Goal: Task Accomplishment & Management: Manage account settings

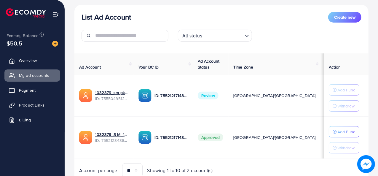
scroll to position [69, 0]
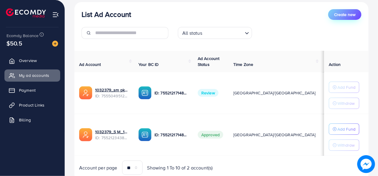
click at [341, 17] on span "Create new" at bounding box center [344, 15] width 21 height 6
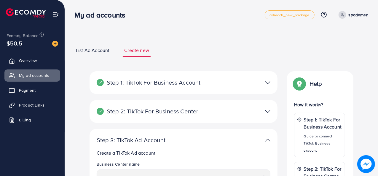
click at [270, 81] on div at bounding box center [244, 82] width 61 height 9
click at [268, 81] on img at bounding box center [267, 82] width 5 height 9
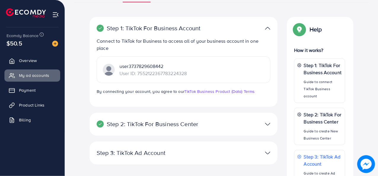
scroll to position [59, 0]
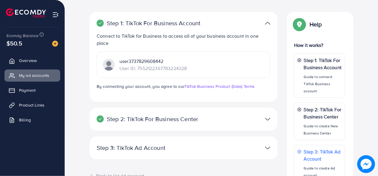
click at [209, 116] on div "Step 2: TikTok For Business Center" at bounding box center [153, 118] width 122 height 7
click at [267, 117] on img at bounding box center [267, 119] width 5 height 9
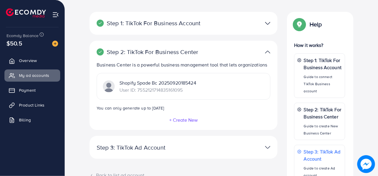
click at [267, 117] on div "+ Create New" at bounding box center [184, 119] width 174 height 7
drag, startPoint x: 267, startPoint y: 124, endPoint x: 268, endPoint y: 60, distance: 64.9
click at [268, 60] on div "Step 2: TikTok For Business Center Business Center is a powerful business manag…" at bounding box center [183, 85] width 188 height 89
click at [267, 51] on img at bounding box center [267, 52] width 5 height 9
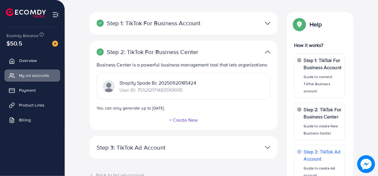
click at [269, 24] on img at bounding box center [267, 23] width 5 height 9
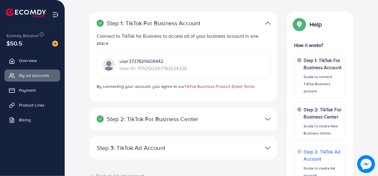
click at [194, 86] on link "TikTok Business Product (Data) Terms" at bounding box center [219, 86] width 71 height 6
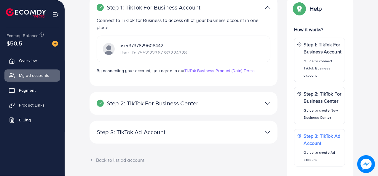
scroll to position [138, 0]
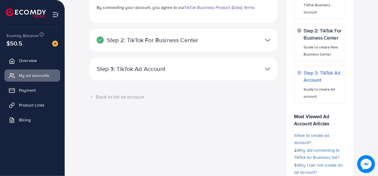
click at [266, 70] on img at bounding box center [267, 69] width 5 height 9
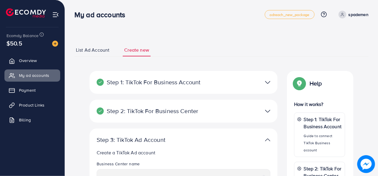
scroll to position [0, 0]
click at [110, 52] on link "List Ad Account" at bounding box center [92, 50] width 36 height 13
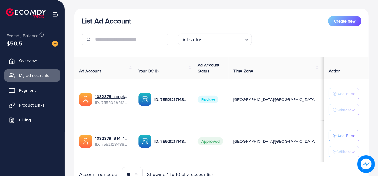
scroll to position [69, 0]
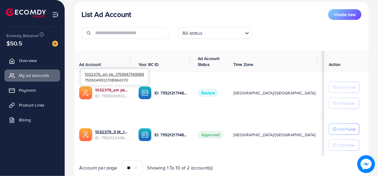
click at [118, 87] on link "1032379_sm pk_1759047149589" at bounding box center [112, 90] width 34 height 6
click at [114, 90] on link "1032379_sm pk_1759047149589" at bounding box center [112, 90] width 34 height 6
click at [114, 89] on link "1032379_sm pk_1759047149589" at bounding box center [112, 90] width 34 height 6
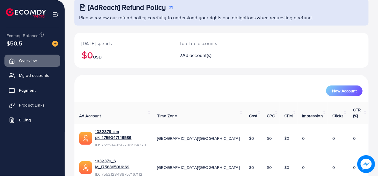
scroll to position [51, 0]
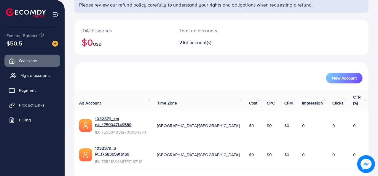
click at [37, 78] on span "My ad accounts" at bounding box center [35, 75] width 30 height 6
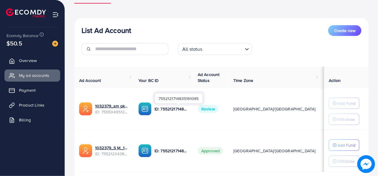
scroll to position [69, 0]
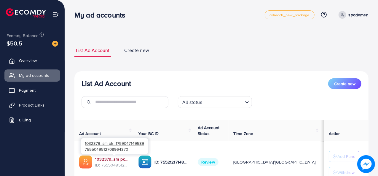
click at [108, 157] on link "1032379_sm pk_1759047149589" at bounding box center [112, 159] width 34 height 6
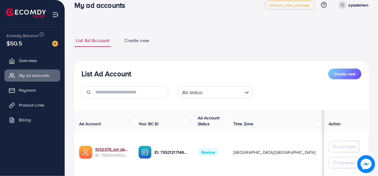
scroll to position [25, 0]
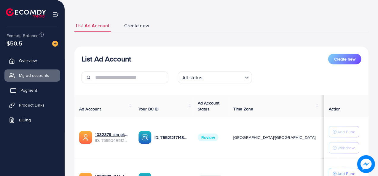
click at [44, 86] on link "Payment" at bounding box center [32, 90] width 56 height 12
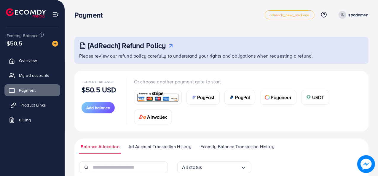
click at [47, 104] on link "Product Links" at bounding box center [32, 105] width 56 height 12
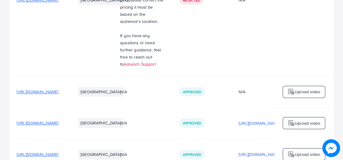
scroll to position [464, 0]
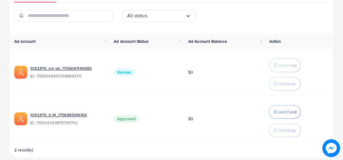
scroll to position [146, 0]
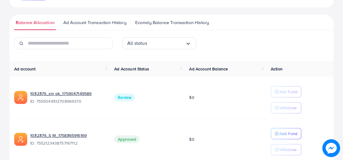
scroll to position [137, 0]
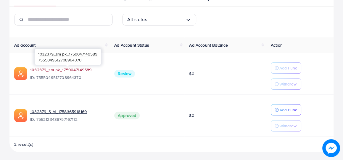
click at [71, 68] on link "1032379_sm pk_1759047149589" at bounding box center [67, 70] width 75 height 6
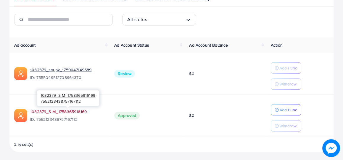
click at [72, 110] on link "1032379_S M_1758365916169" at bounding box center [67, 111] width 75 height 6
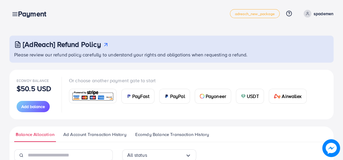
scroll to position [0, 0]
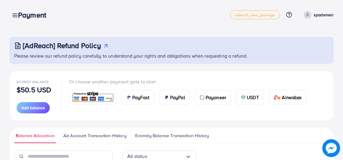
click at [316, 15] on p "spademen" at bounding box center [324, 14] width 20 height 7
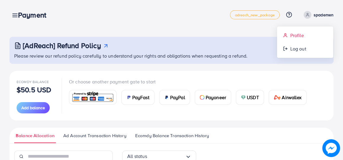
click at [302, 31] on link "Profile" at bounding box center [305, 35] width 56 height 13
select select "********"
select select "*****"
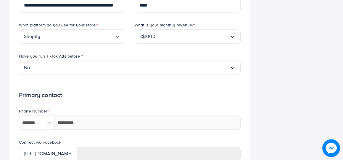
scroll to position [197, 0]
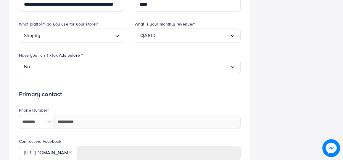
click at [124, 70] on input "Search for option" at bounding box center [130, 66] width 200 height 9
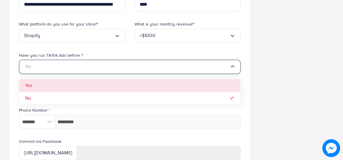
click at [110, 84] on form "**********" at bounding box center [130, 54] width 222 height 376
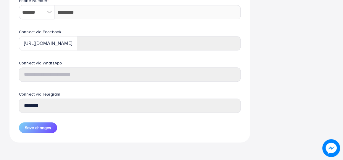
scroll to position [308, 0]
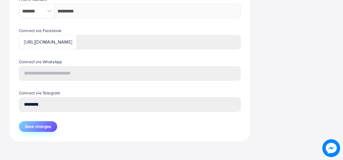
click at [43, 124] on span "Save changes" at bounding box center [38, 126] width 26 height 6
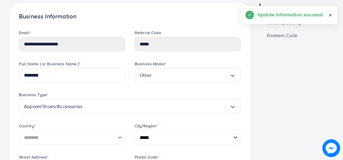
scroll to position [0, 0]
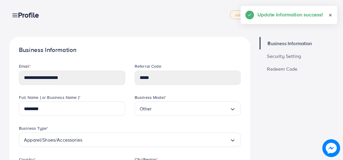
click at [281, 54] on span "Security Setting" at bounding box center [284, 56] width 34 height 5
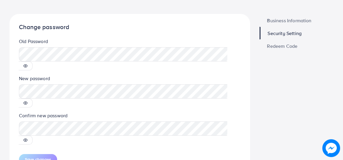
scroll to position [29, 0]
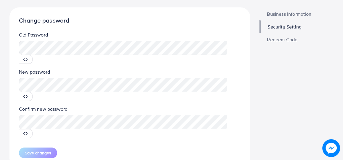
click at [28, 57] on icon at bounding box center [25, 59] width 4 height 4
click at [233, 68] on legend "New password" at bounding box center [130, 72] width 222 height 9
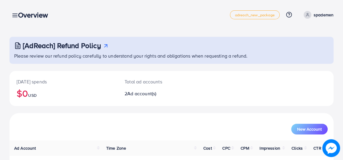
click at [15, 17] on div "Overview" at bounding box center [35, 15] width 44 height 9
click at [14, 15] on div "Overview" at bounding box center [35, 15] width 44 height 9
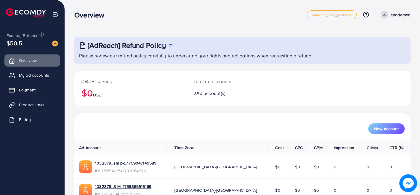
click at [34, 81] on ul "Overview My ad accounts Payment Product Links Billing" at bounding box center [32, 92] width 65 height 80
click at [37, 79] on link "My ad accounts" at bounding box center [32, 75] width 56 height 12
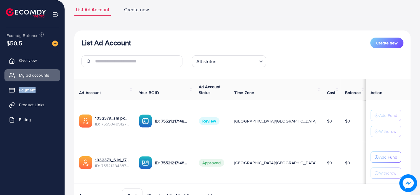
scroll to position [71, 0]
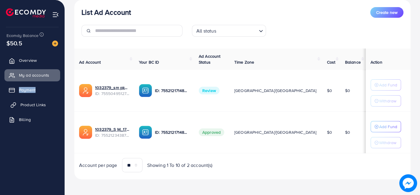
click at [30, 109] on link "Product Links" at bounding box center [32, 105] width 56 height 12
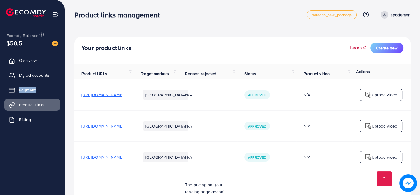
scroll to position [417, 0]
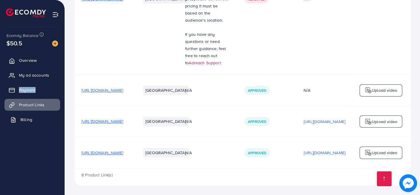
click at [37, 121] on link "Billing" at bounding box center [32, 120] width 56 height 12
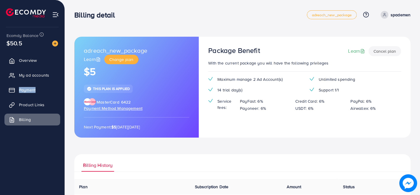
click at [344, 55] on button "Cancel plan" at bounding box center [385, 51] width 33 height 10
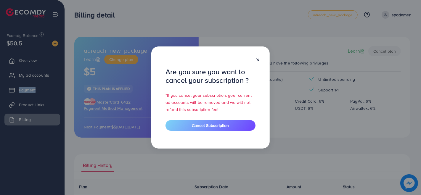
click at [254, 60] on div at bounding box center [255, 59] width 9 height 7
click at [257, 59] on line at bounding box center [258, 60] width 2 height 2
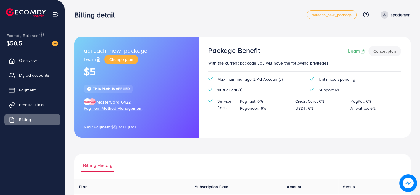
click at [344, 17] on p "spademen" at bounding box center [401, 14] width 20 height 7
click at [29, 105] on span "Product Links" at bounding box center [32, 105] width 25 height 6
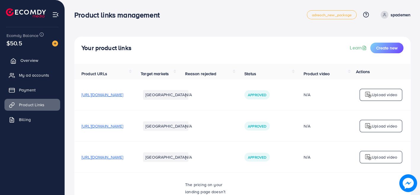
click at [18, 60] on link "Overview" at bounding box center [32, 61] width 56 height 12
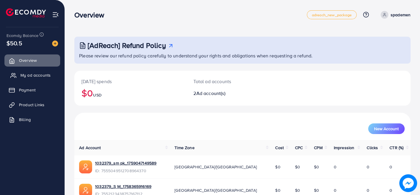
click at [48, 80] on link "My ad accounts" at bounding box center [32, 75] width 56 height 12
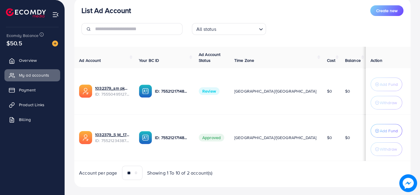
scroll to position [80, 0]
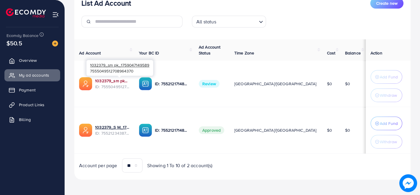
click at [106, 79] on link "1032379_sm pk_1759047149589" at bounding box center [112, 81] width 34 height 6
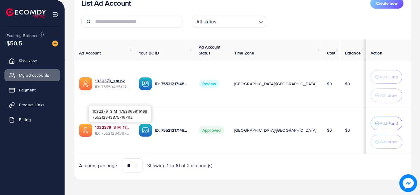
click at [129, 126] on link "1032379_S M_1758365916169" at bounding box center [112, 127] width 34 height 6
